Goal: Task Accomplishment & Management: Manage account settings

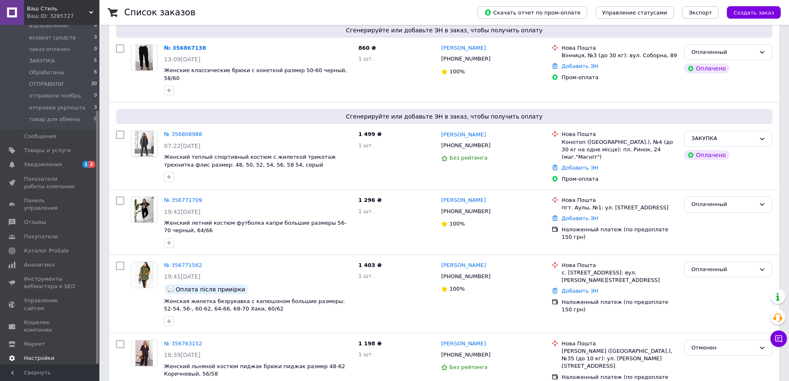
scroll to position [83, 0]
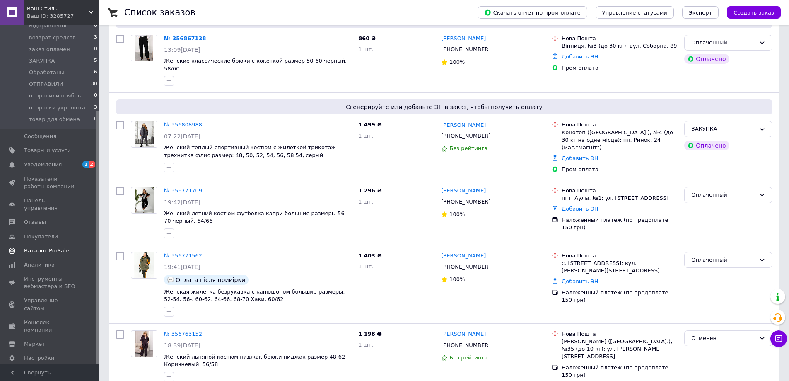
click at [40, 247] on link "Каталог ProSale" at bounding box center [51, 251] width 102 height 14
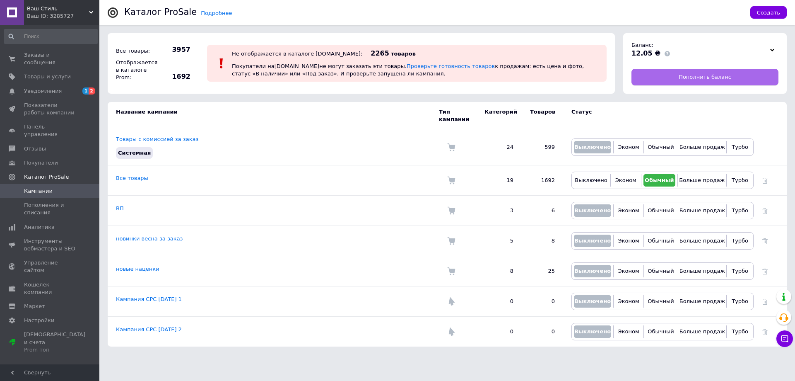
click at [677, 74] on link "Пополнить баланс" at bounding box center [705, 77] width 147 height 17
click at [70, 53] on span "Заказы и сообщения" at bounding box center [50, 58] width 53 height 15
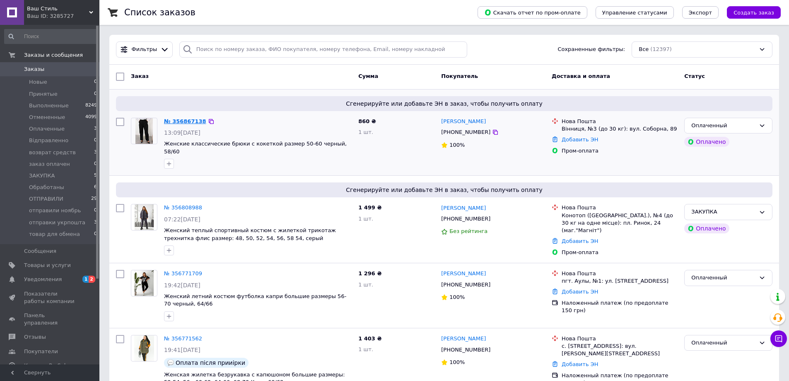
click at [185, 120] on link "№ 356867138" at bounding box center [185, 121] width 42 height 6
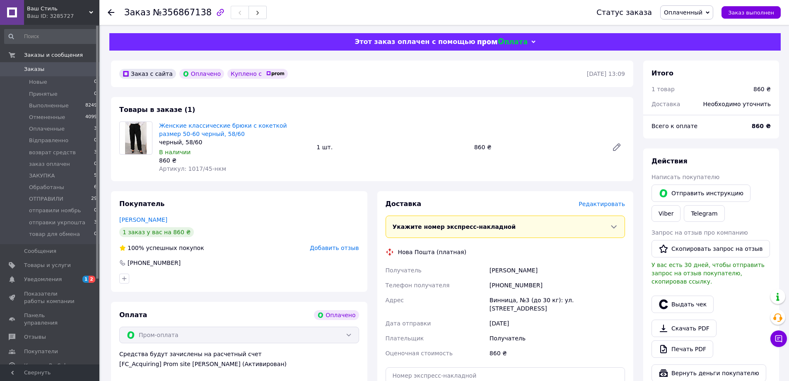
click at [513, 281] on div "[PHONE_NUMBER]" at bounding box center [557, 285] width 139 height 15
click at [513, 282] on div "[PHONE_NUMBER]" at bounding box center [557, 285] width 139 height 15
copy div "380966970387"
click at [241, 300] on div "Покупатель [PERSON_NAME] 1 заказ у вас на 860 ₴ 100% успешных покупок Добавить …" at bounding box center [239, 320] width 256 height 258
click at [692, 15] on span "Оплаченный" at bounding box center [683, 12] width 39 height 7
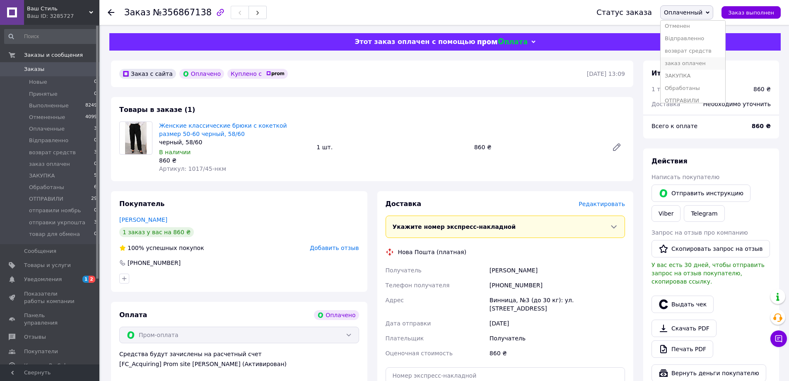
scroll to position [71, 0]
click at [687, 31] on li "ЗАКУПКА" at bounding box center [693, 32] width 65 height 12
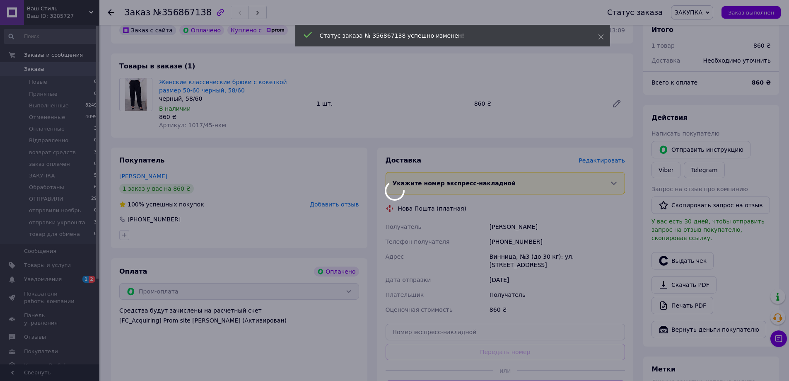
scroll to position [83, 0]
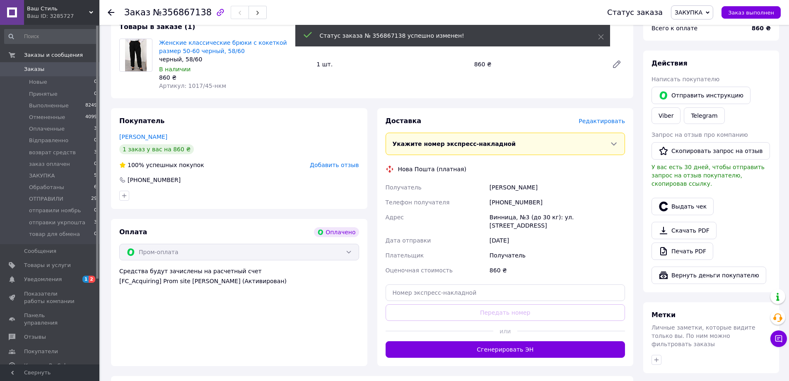
click at [113, 8] on div at bounding box center [111, 12] width 7 height 8
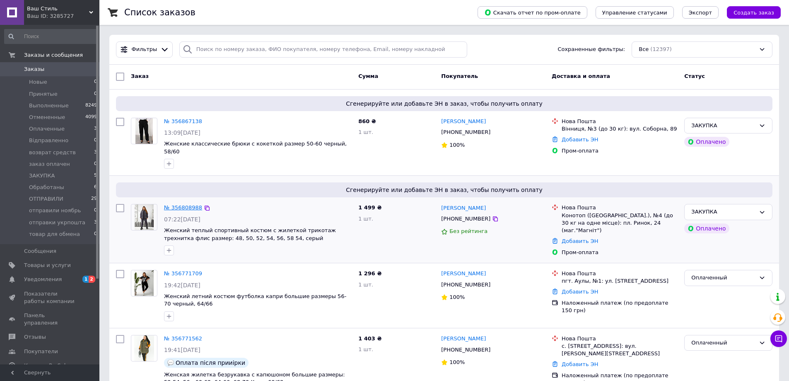
click at [181, 204] on link "№ 356808988" at bounding box center [183, 207] width 38 height 6
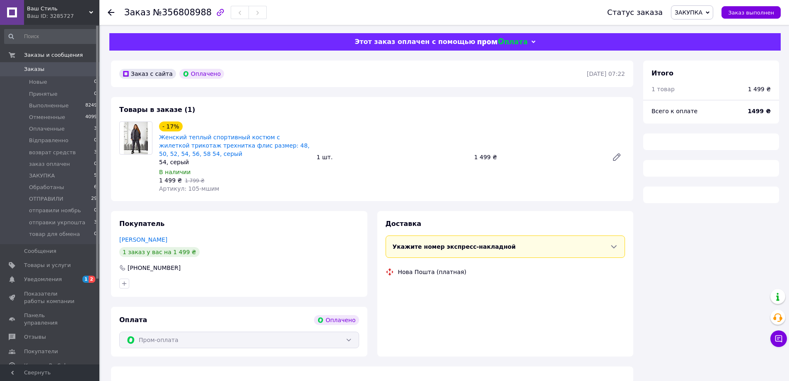
click at [711, 11] on span "ЗАКУПКА" at bounding box center [692, 12] width 42 height 14
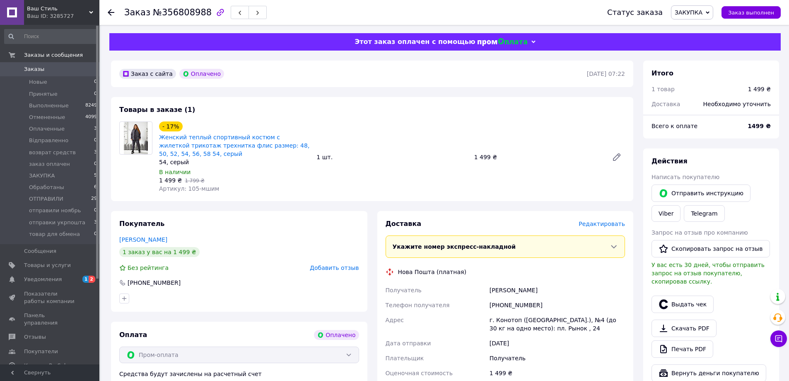
click at [108, 16] on div at bounding box center [111, 12] width 7 height 8
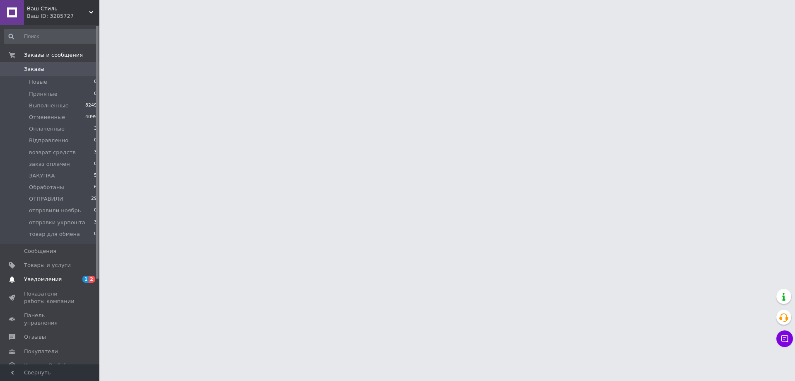
click at [34, 283] on span "Уведомления" at bounding box center [43, 278] width 38 height 7
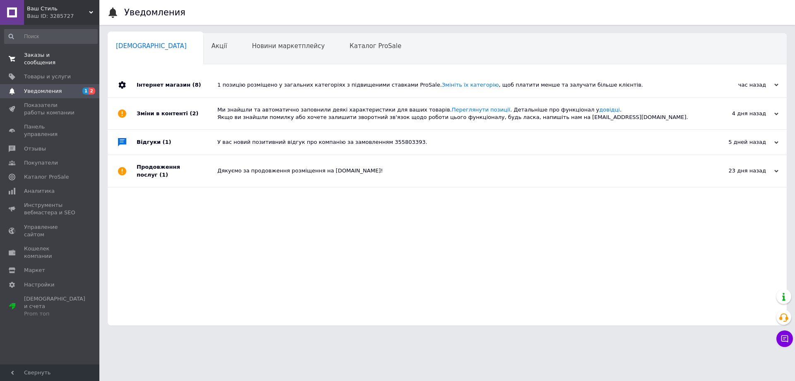
click at [70, 51] on link "Заказы и сообщения 0 0" at bounding box center [51, 59] width 102 height 22
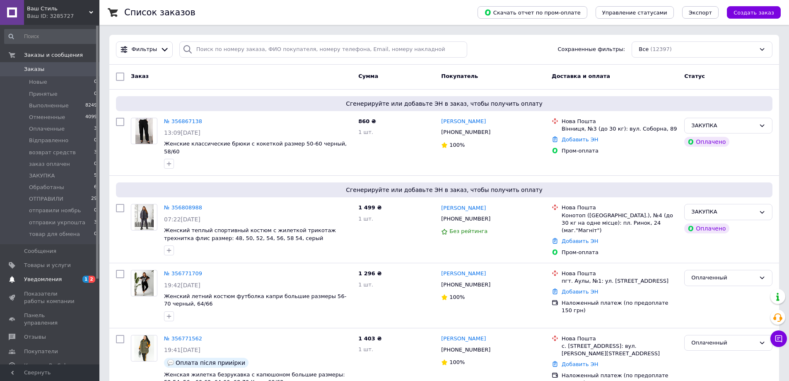
click at [67, 283] on span "Уведомления" at bounding box center [50, 278] width 53 height 7
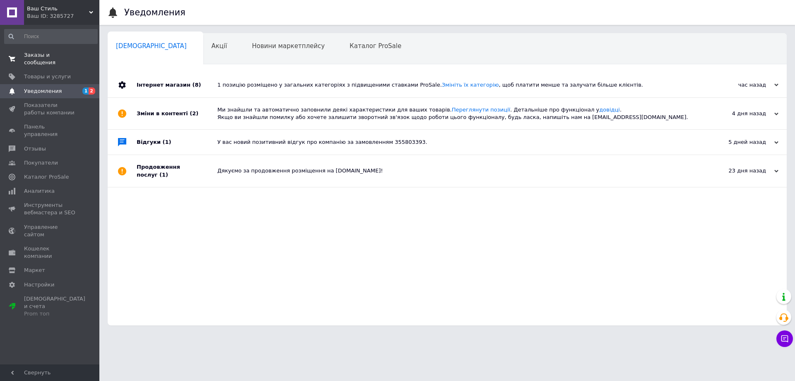
click at [58, 56] on span "Заказы и сообщения" at bounding box center [50, 58] width 53 height 15
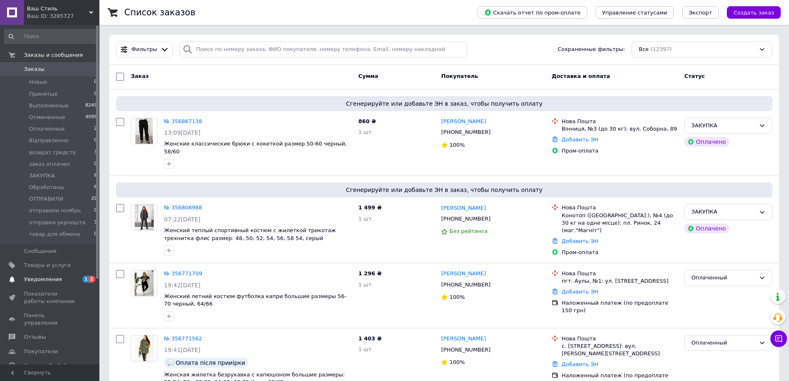
click at [47, 275] on span "Уведомления" at bounding box center [43, 278] width 38 height 7
